Goal: Task Accomplishment & Management: Manage account settings

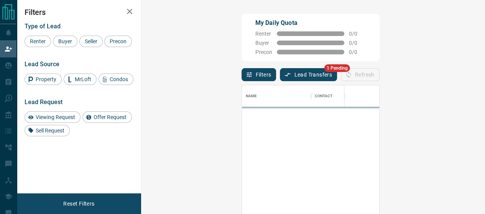
scroll to position [153, 321]
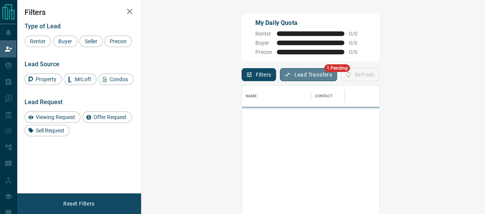
click at [280, 75] on button "Lead Transfers" at bounding box center [308, 74] width 57 height 13
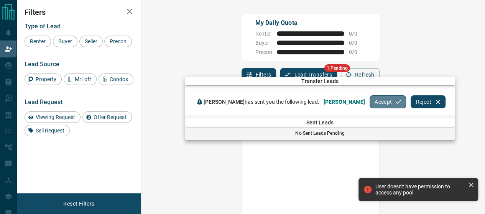
click at [374, 100] on button "Accept" at bounding box center [387, 101] width 36 height 13
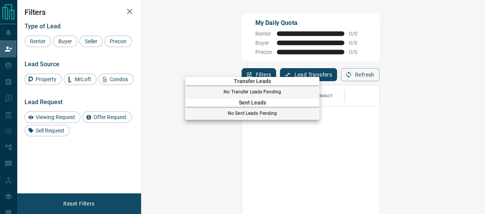
click at [9, 57] on div at bounding box center [242, 107] width 485 height 214
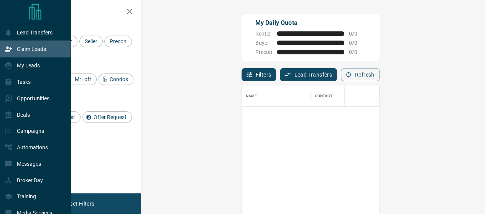
click at [7, 46] on icon at bounding box center [9, 49] width 8 height 8
click at [22, 66] on p "My Leads" at bounding box center [28, 65] width 23 height 6
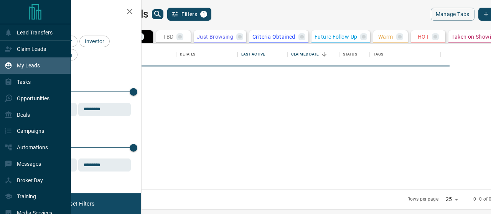
scroll to position [140, 340]
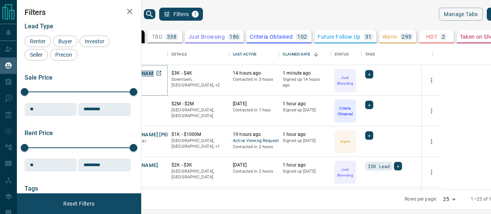
click at [158, 75] on button "[PERSON_NAME]" at bounding box center [138, 73] width 40 height 7
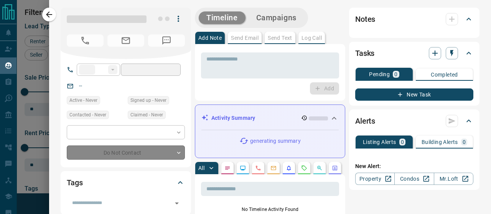
type input "**"
type input "**********"
type input "*"
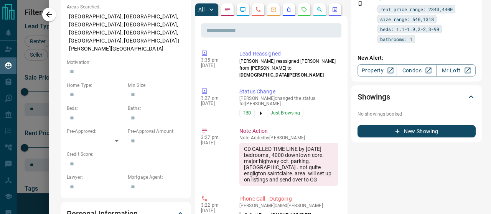
scroll to position [284, 0]
